Goal: Transaction & Acquisition: Book appointment/travel/reservation

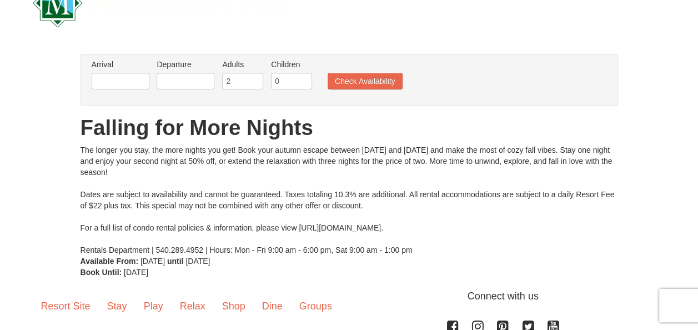
scroll to position [37, 0]
click at [139, 80] on input "text" at bounding box center [121, 81] width 58 height 17
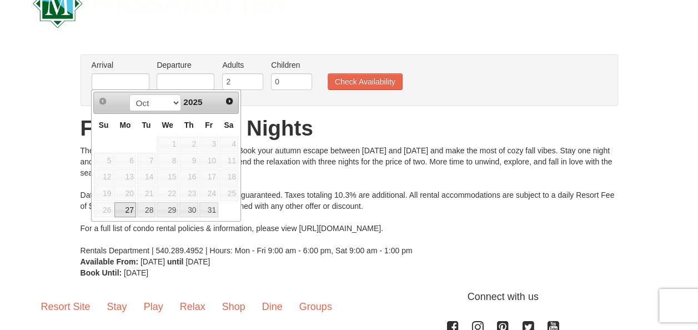
click at [127, 207] on link "27" at bounding box center [124, 210] width 21 height 16
type input "[DATE]"
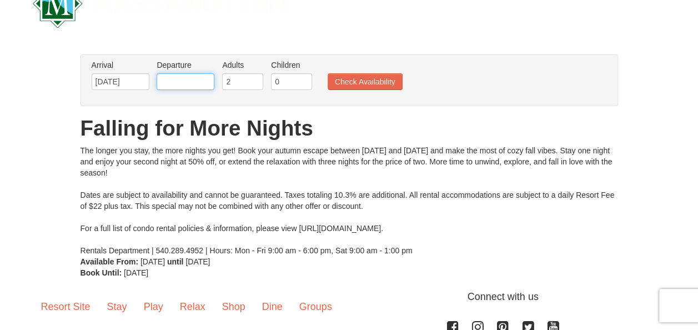
click at [187, 84] on input "text" at bounding box center [186, 81] width 58 height 17
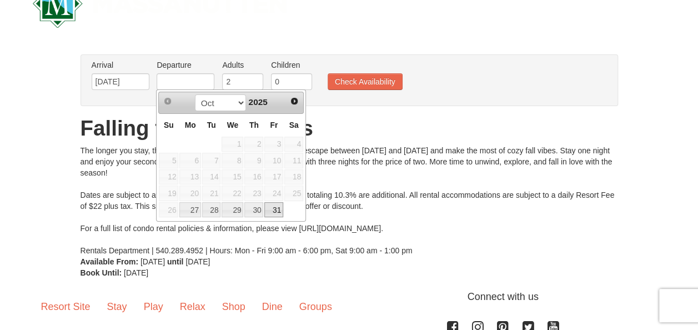
click at [278, 202] on link "31" at bounding box center [273, 210] width 19 height 16
type input "[DATE]"
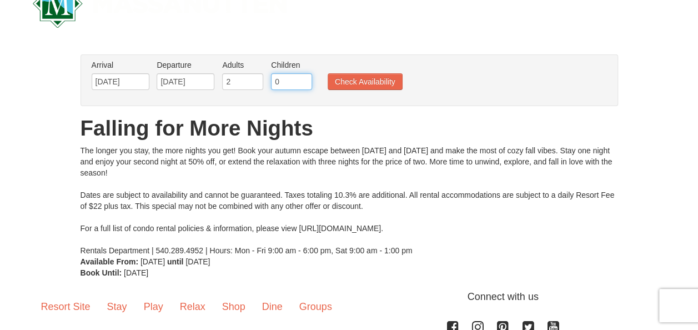
click at [285, 77] on input "0" at bounding box center [291, 81] width 41 height 17
click at [304, 76] on input "1" at bounding box center [291, 81] width 41 height 17
click at [304, 76] on input "3" at bounding box center [291, 81] width 41 height 17
click at [304, 76] on input "4" at bounding box center [291, 81] width 41 height 17
type input "3"
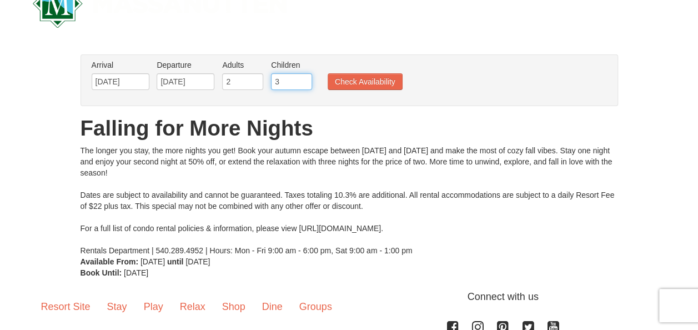
click at [304, 86] on input "3" at bounding box center [291, 81] width 41 height 17
click at [361, 80] on button "Check Availability" at bounding box center [365, 81] width 75 height 17
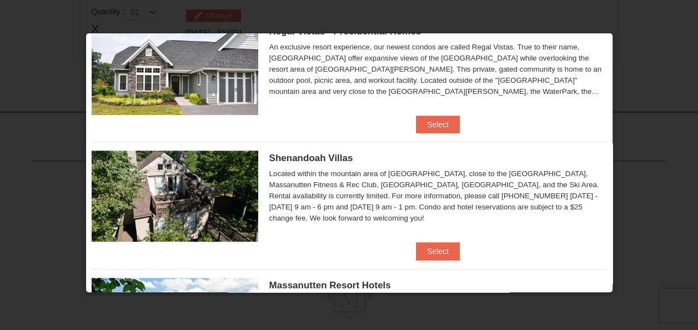
scroll to position [173, 0]
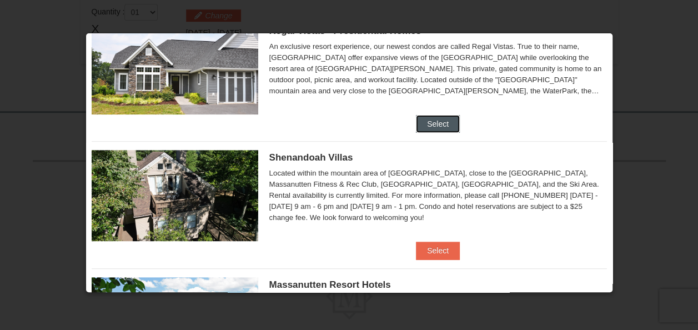
click at [433, 124] on button "Select" at bounding box center [438, 124] width 44 height 18
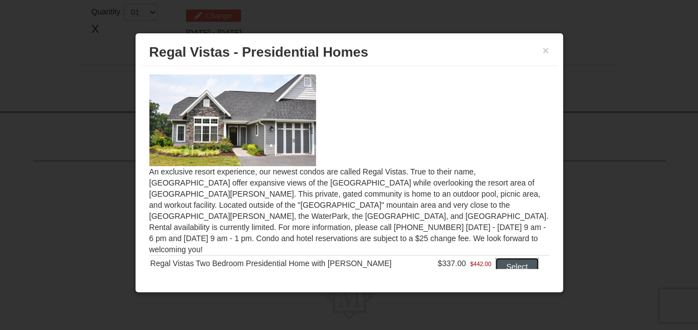
click at [510, 258] on button "Select" at bounding box center [517, 267] width 44 height 18
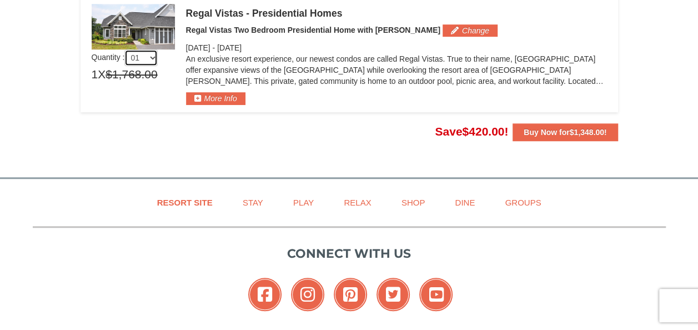
click at [155, 56] on select "01 02 03 04 05" at bounding box center [140, 57] width 33 height 17
click at [275, 63] on p "An exclusive resort experience, our newest condos are called Regal Vistas. True…" at bounding box center [396, 69] width 421 height 33
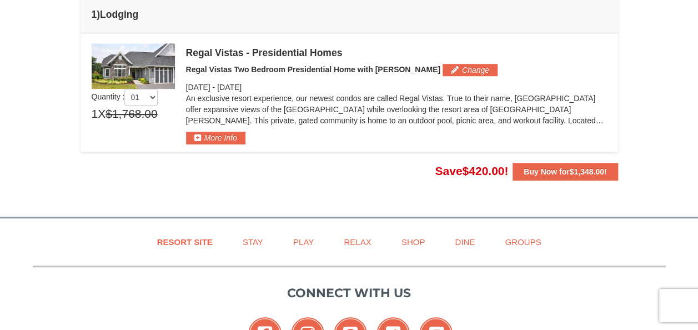
scroll to position [309, 0]
click at [443, 70] on button "Change" at bounding box center [470, 70] width 55 height 12
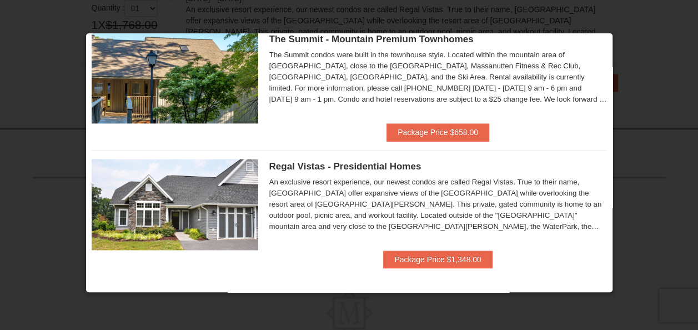
scroll to position [400, 0]
click at [405, 209] on div "An exclusive resort experience, our newest condos are called Regal Vistas. True…" at bounding box center [438, 205] width 338 height 56
click at [329, 170] on span "Regal Vistas - Presidential Homes" at bounding box center [345, 166] width 152 height 11
click at [417, 255] on button "Package Price $1,348.00" at bounding box center [437, 259] width 109 height 18
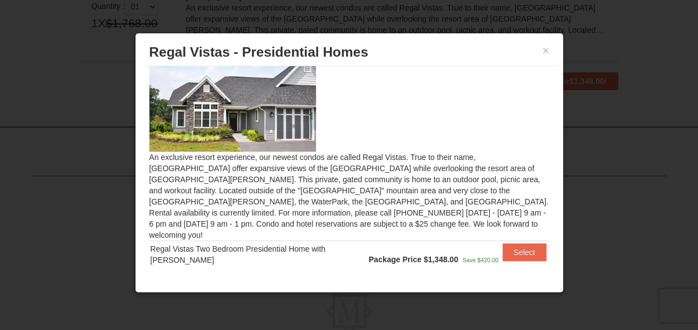
scroll to position [21, 0]
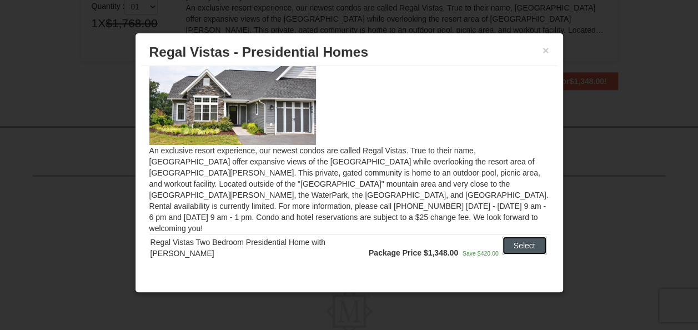
click at [503, 239] on button "Select" at bounding box center [525, 246] width 44 height 18
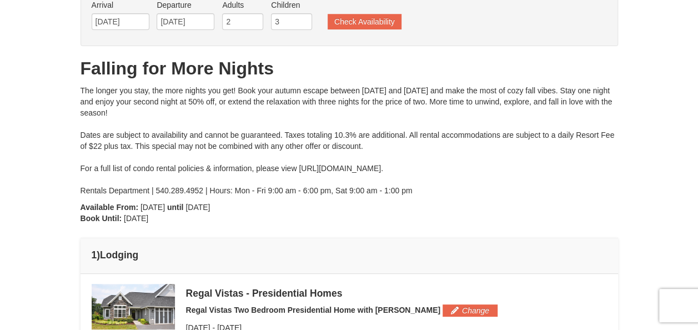
scroll to position [0, 0]
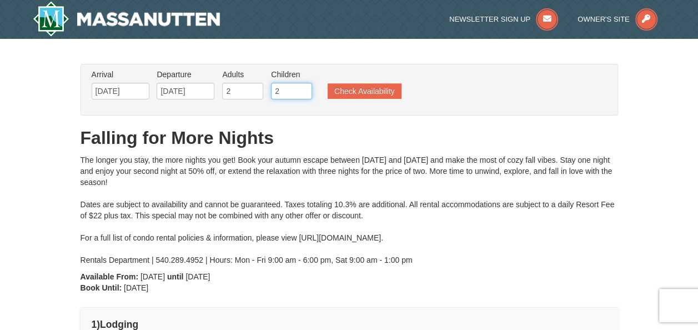
click at [300, 94] on input "2" at bounding box center [291, 91] width 41 height 17
click at [302, 89] on input "3" at bounding box center [291, 91] width 41 height 17
click at [302, 89] on input "4" at bounding box center [291, 91] width 41 height 17
type input "5"
click at [302, 89] on input "5" at bounding box center [291, 91] width 41 height 17
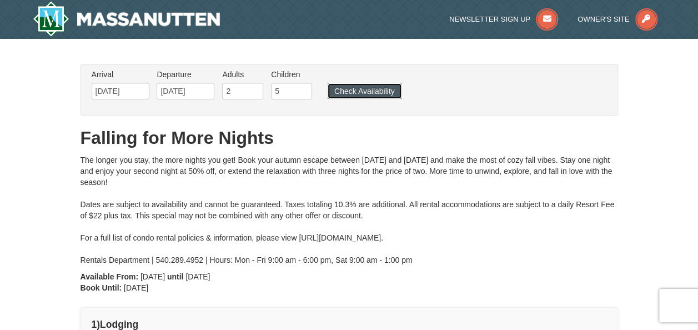
click at [351, 88] on button "Check Availability" at bounding box center [365, 91] width 74 height 16
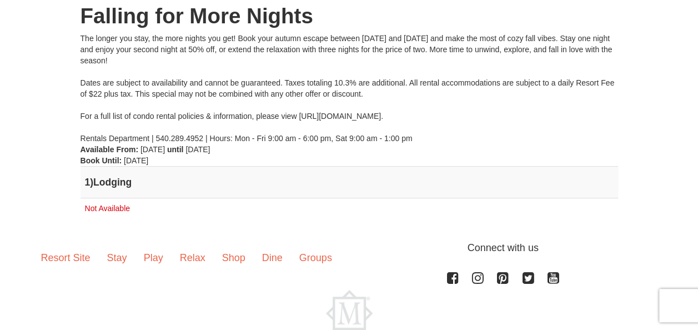
scroll to position [148, 0]
